Goal: Ask a question

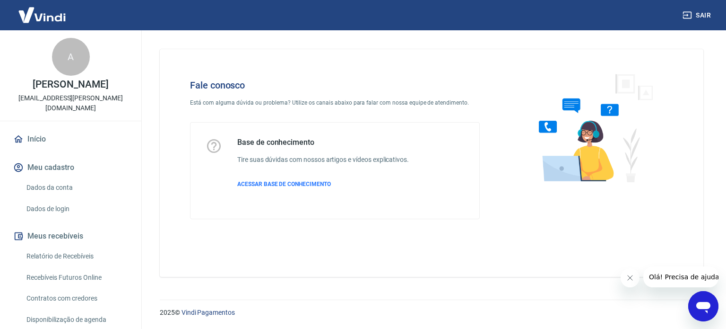
scroll to position [161, 0]
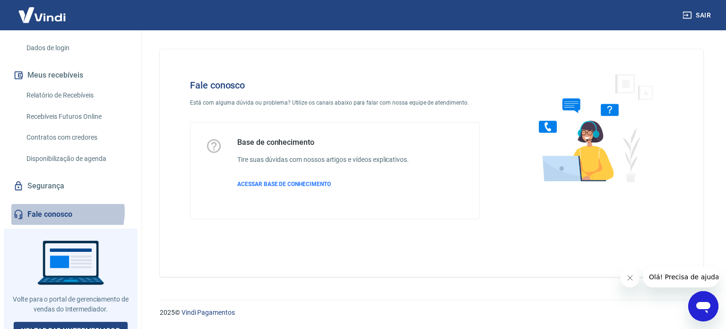
click at [58, 204] on link "Fale conosco" at bounding box center [70, 214] width 119 height 21
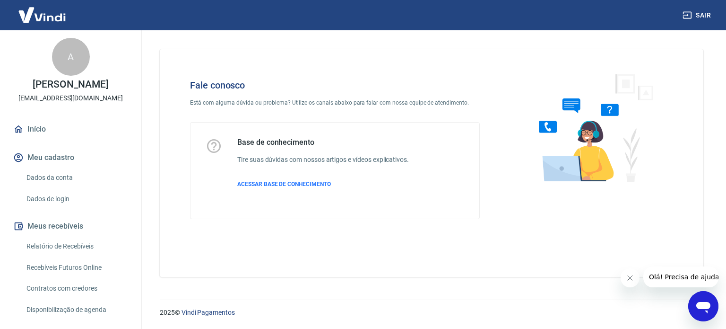
scroll to position [161, 0]
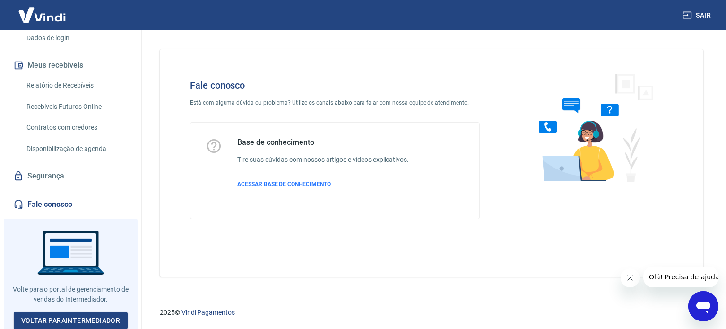
click at [707, 298] on icon "Abrir janela de mensagens" at bounding box center [703, 305] width 17 height 17
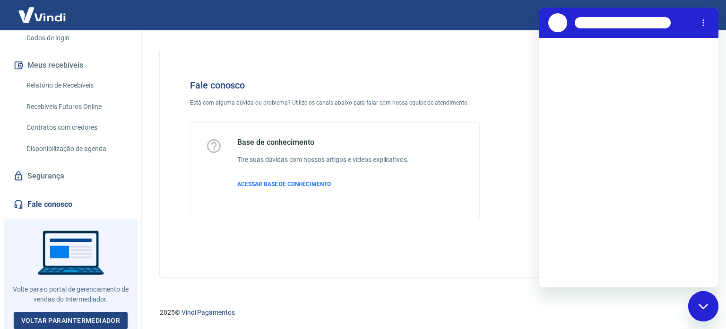
scroll to position [0, 0]
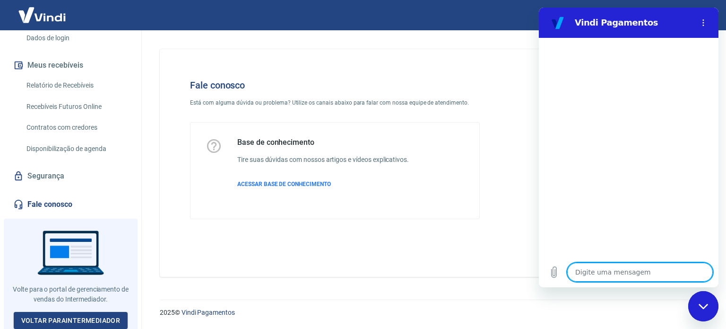
type textarea "o"
type textarea "x"
type textarea "ol"
type textarea "x"
type textarea "ola"
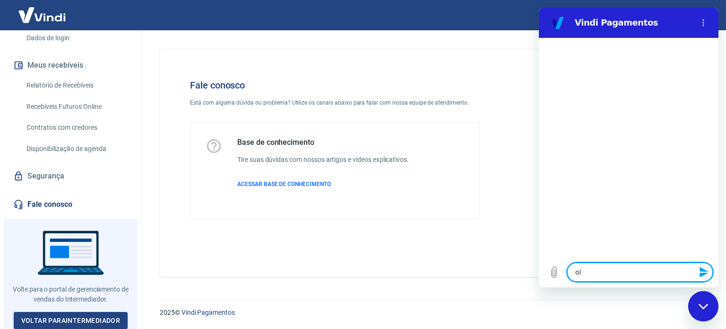
type textarea "x"
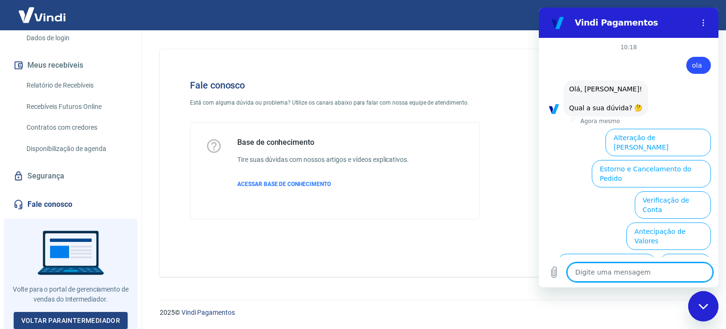
scroll to position [64, 0]
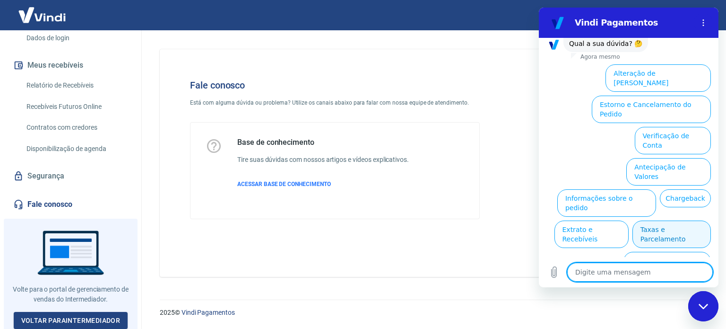
click at [668, 220] on button "Taxas e Parcelamento" at bounding box center [671, 233] width 78 height 27
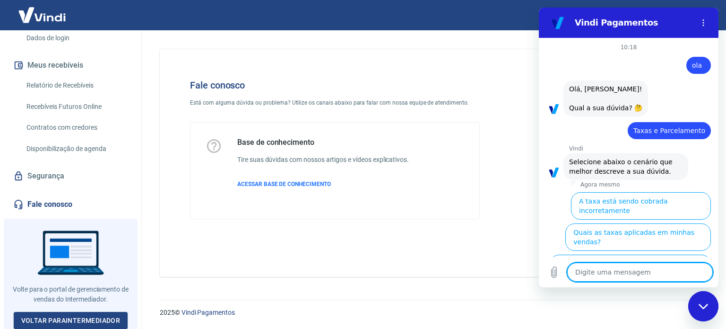
scroll to position [61, 0]
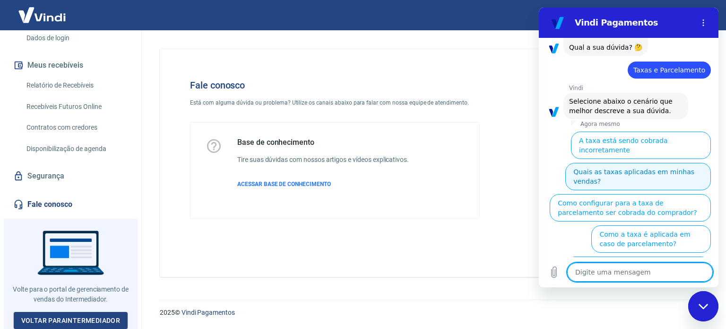
click at [654, 163] on button "Quais as taxas aplicadas em minhas vendas?" at bounding box center [638, 176] width 146 height 27
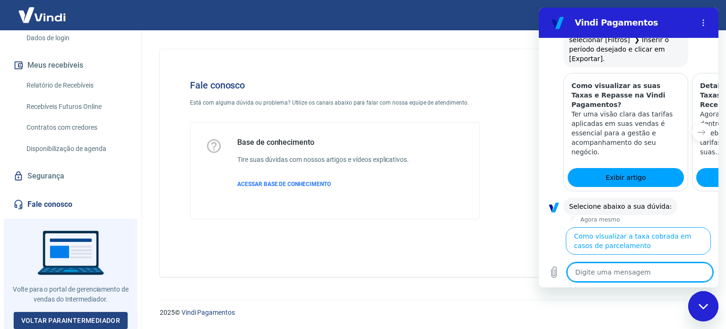
scroll to position [511, 0]
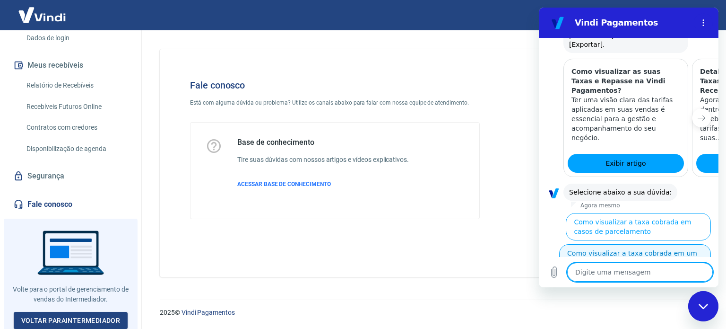
click at [657, 244] on button "Como visualizar a taxa cobrada em um pedido" at bounding box center [635, 257] width 152 height 27
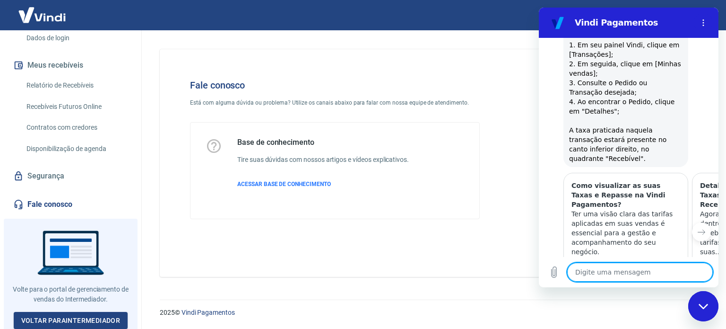
scroll to position [792, 0]
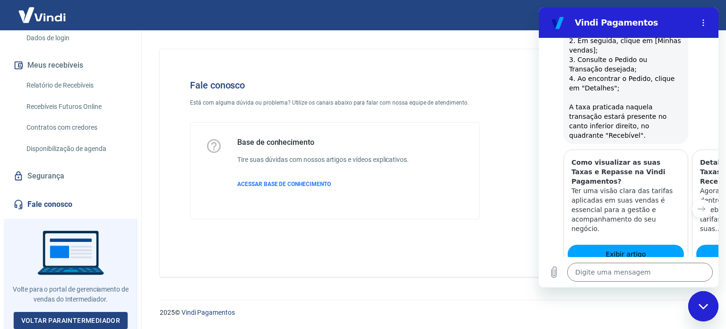
click at [654, 303] on button "Sim" at bounding box center [664, 312] width 27 height 18
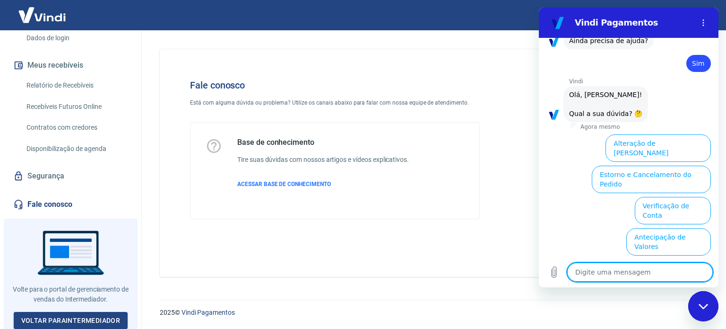
scroll to position [1038, 0]
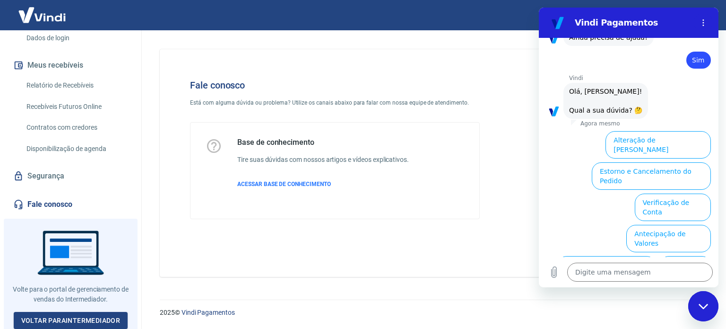
click at [409, 245] on div "Fale conosco Está com alguma dúvida ou problema? Utilize os canais abaixo para …" at bounding box center [432, 162] width 544 height 227
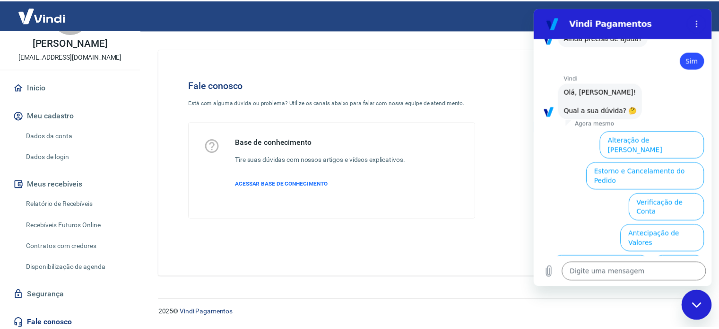
scroll to position [0, 0]
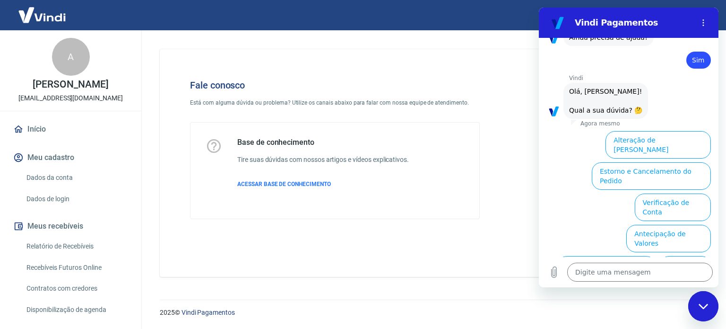
click at [37, 11] on img at bounding box center [41, 14] width 61 height 29
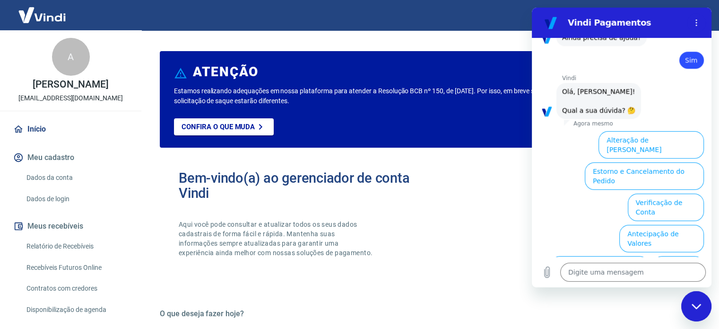
type textarea "x"
drag, startPoint x: 695, startPoint y: 28, endPoint x: 1057, endPoint y: 59, distance: 362.9
click at [695, 28] on button "Menu de opções" at bounding box center [696, 22] width 19 height 19
click at [51, 14] on img at bounding box center [41, 14] width 61 height 29
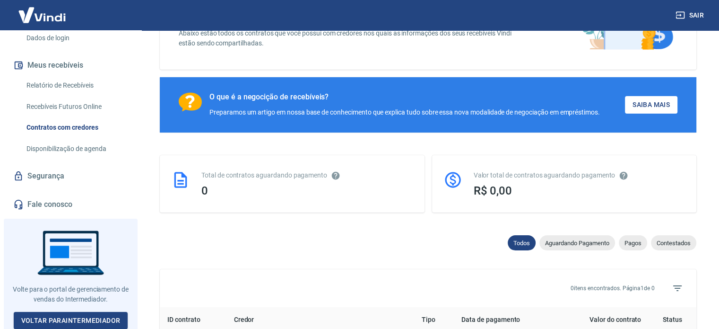
scroll to position [236, 0]
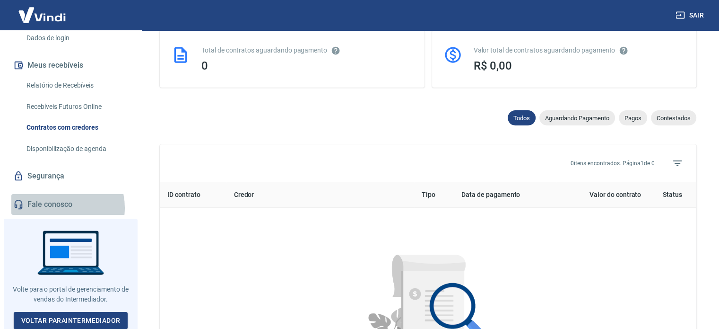
click at [56, 207] on link "Fale conosco" at bounding box center [70, 204] width 119 height 21
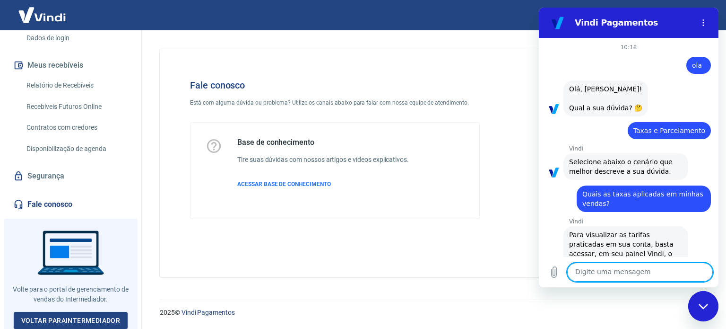
scroll to position [1038, 0]
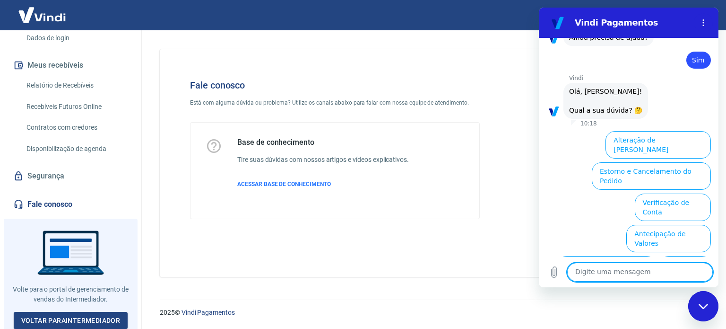
click at [702, 313] on div "Fechar janela de mensagens" at bounding box center [703, 306] width 28 height 28
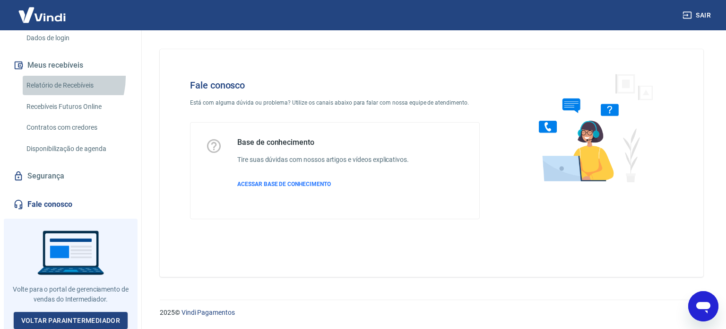
click at [49, 77] on link "Relatório de Recebíveis" at bounding box center [76, 85] width 107 height 19
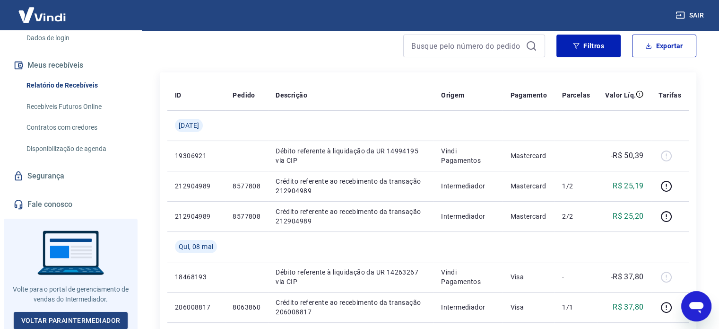
scroll to position [142, 0]
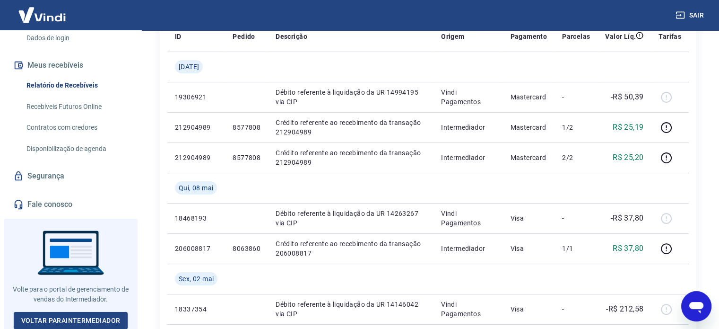
click at [696, 300] on icon "Abrir janela de mensagens" at bounding box center [696, 305] width 17 height 17
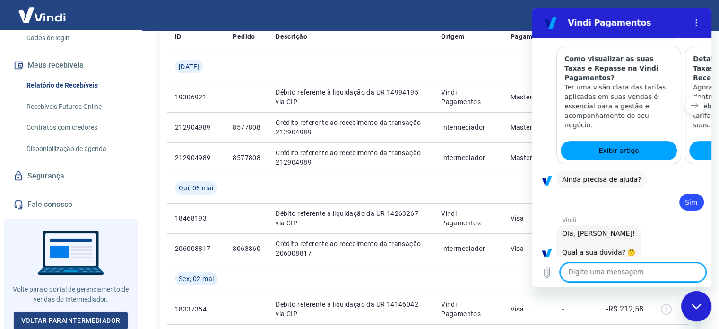
scroll to position [754, 0]
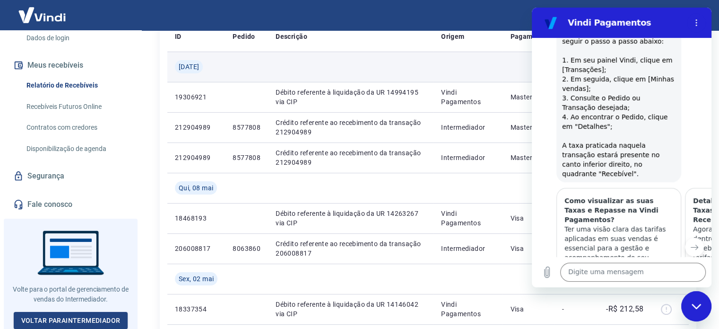
click at [382, 64] on td at bounding box center [350, 67] width 165 height 30
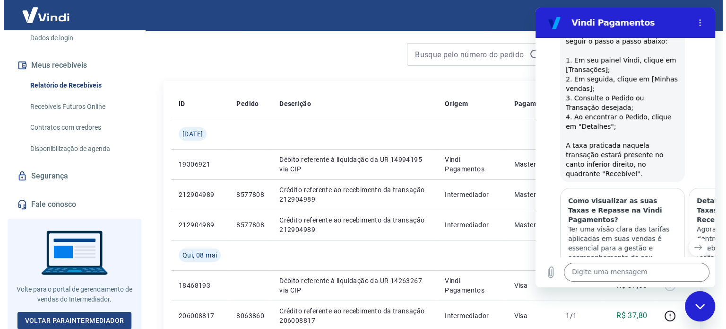
scroll to position [0, 0]
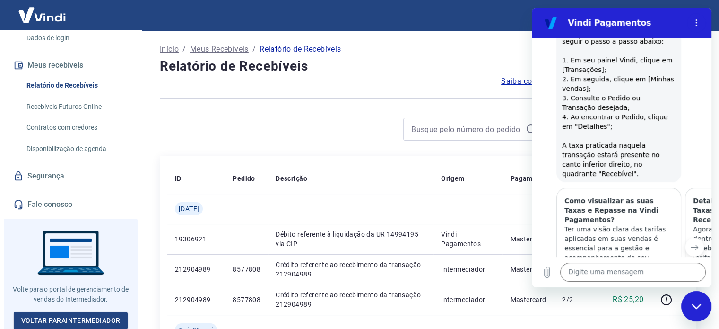
click at [387, 78] on div "Saiba como funciona a programação dos recebimentos" at bounding box center [428, 81] width 537 height 11
click at [63, 176] on link "Segurança" at bounding box center [70, 175] width 119 height 21
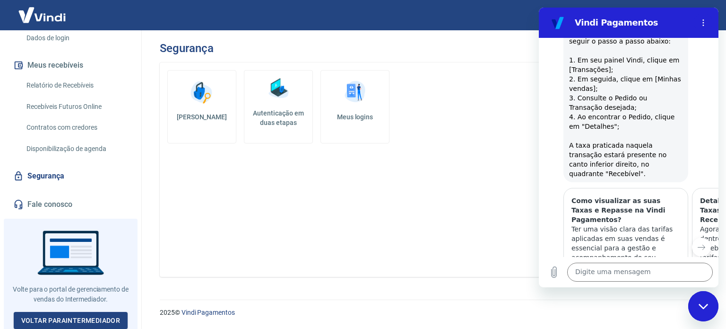
click at [68, 189] on div "Início Meu cadastro Dados da conta Dados de login Meus recebíveis Relatório de …" at bounding box center [70, 86] width 141 height 257
click at [65, 198] on link "Fale conosco" at bounding box center [70, 204] width 119 height 21
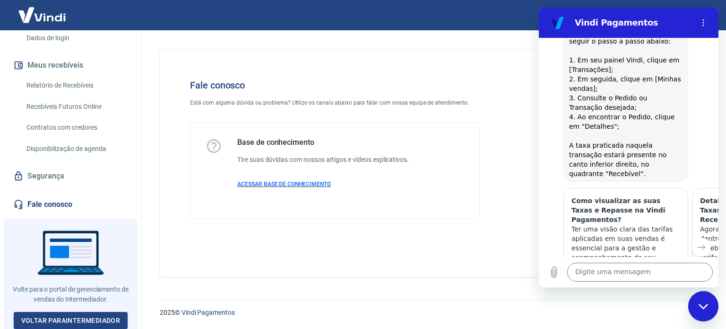
click at [268, 181] on span "ACESSAR BASE DE CONHECIMENTO" at bounding box center [284, 184] width 94 height 7
click at [704, 20] on icon "Menu de opções" at bounding box center [704, 23] width 8 height 8
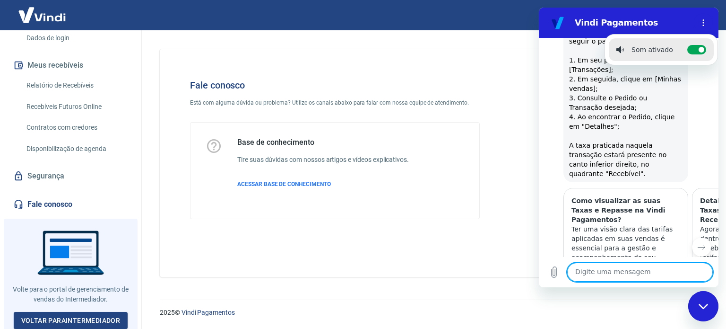
click at [622, 262] on textarea at bounding box center [640, 271] width 146 height 19
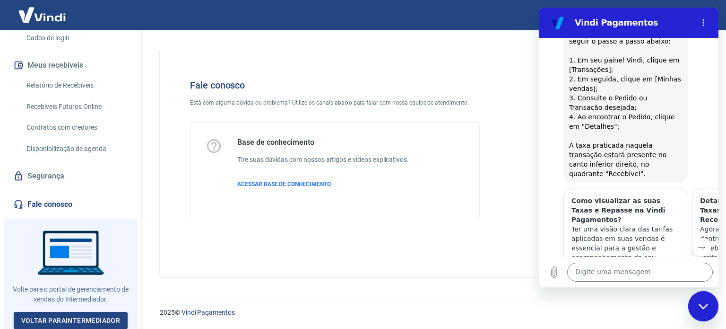
click at [623, 317] on span "Ainda precisa de ajuda?" at bounding box center [608, 321] width 79 height 8
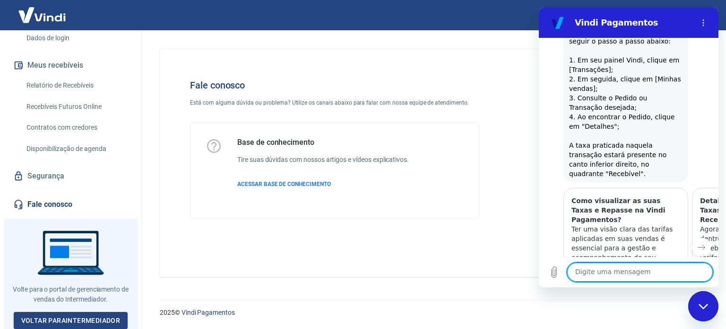
click at [621, 277] on textarea at bounding box center [640, 271] width 146 height 19
type textarea "falar com humano"
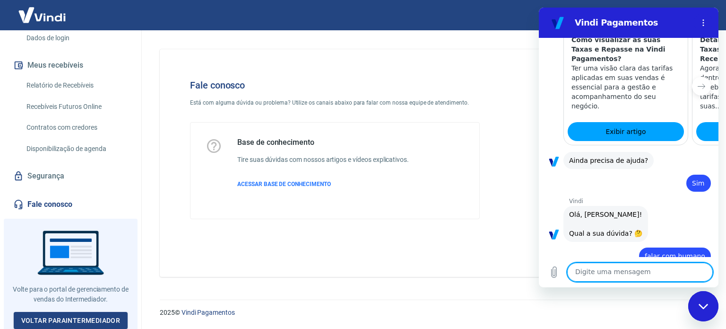
scroll to position [917, 0]
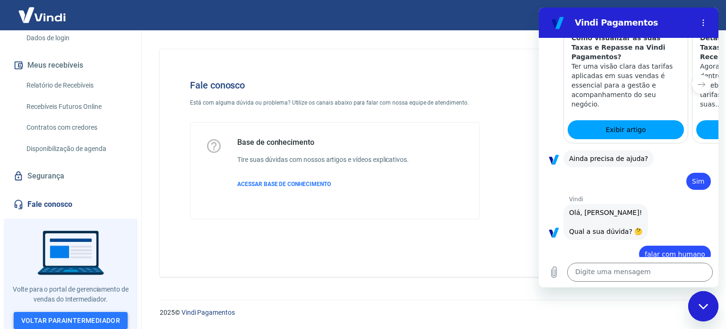
click at [66, 313] on link "Voltar para Intermediador" at bounding box center [71, 320] width 114 height 17
